Goal: Information Seeking & Learning: Learn about a topic

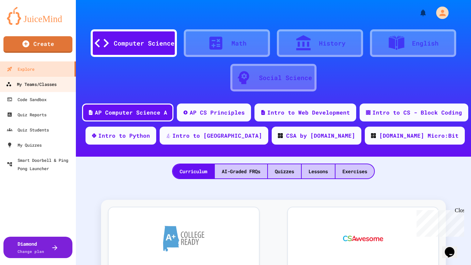
click at [47, 85] on div "My Teams/Classes" at bounding box center [31, 84] width 51 height 9
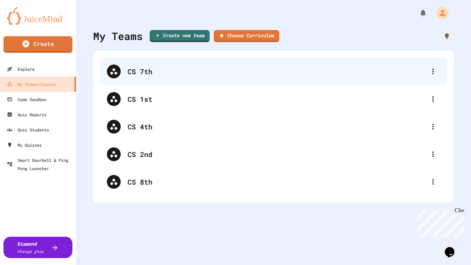
click at [149, 74] on div "CS 7th" at bounding box center [277, 71] width 299 height 10
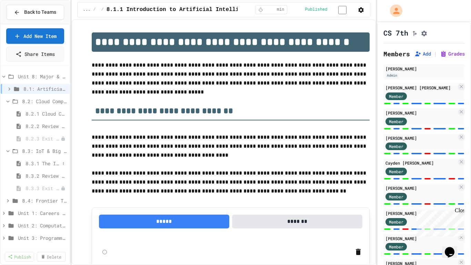
click at [53, 164] on span "8.3.1 The Internet of Things and Big Data: Our Connected Digital World" at bounding box center [43, 163] width 34 height 7
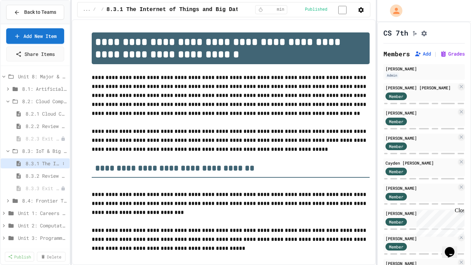
click at [50, 163] on span "8.3.1 The Internet of Things and Big Data: Our Connected Digital World" at bounding box center [43, 163] width 34 height 7
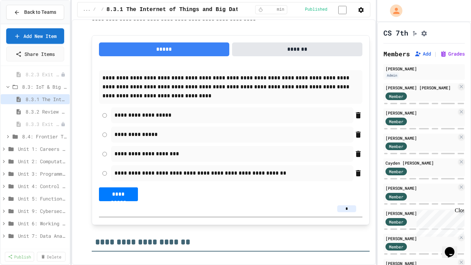
scroll to position [884, 0]
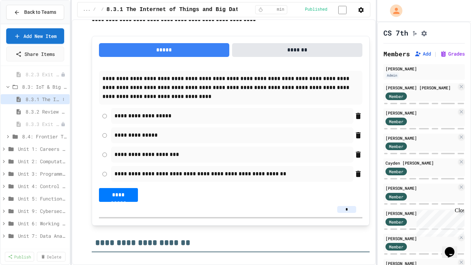
click at [52, 99] on span "8.3.1 The Internet of Things and Big Data: Our Connected Digital World" at bounding box center [43, 99] width 34 height 7
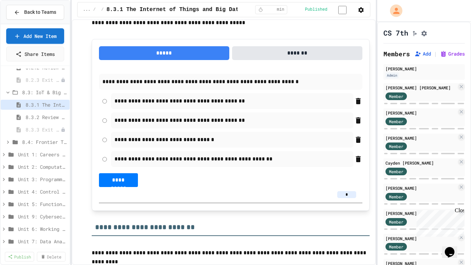
scroll to position [227, 0]
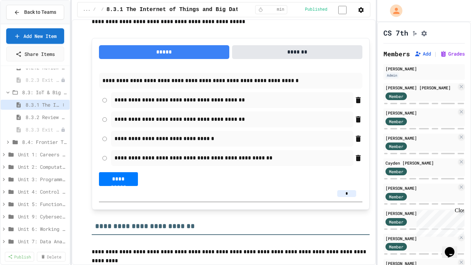
click at [42, 103] on span "8.3.1 The Internet of Things and Big Data: Our Connected Digital World" at bounding box center [43, 104] width 34 height 7
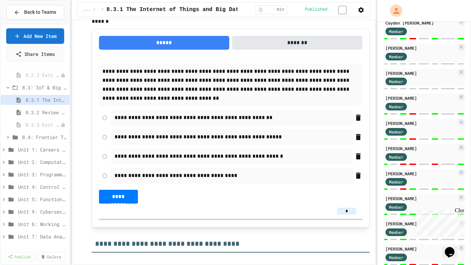
scroll to position [168, 0]
